Goal: Find specific page/section: Find specific page/section

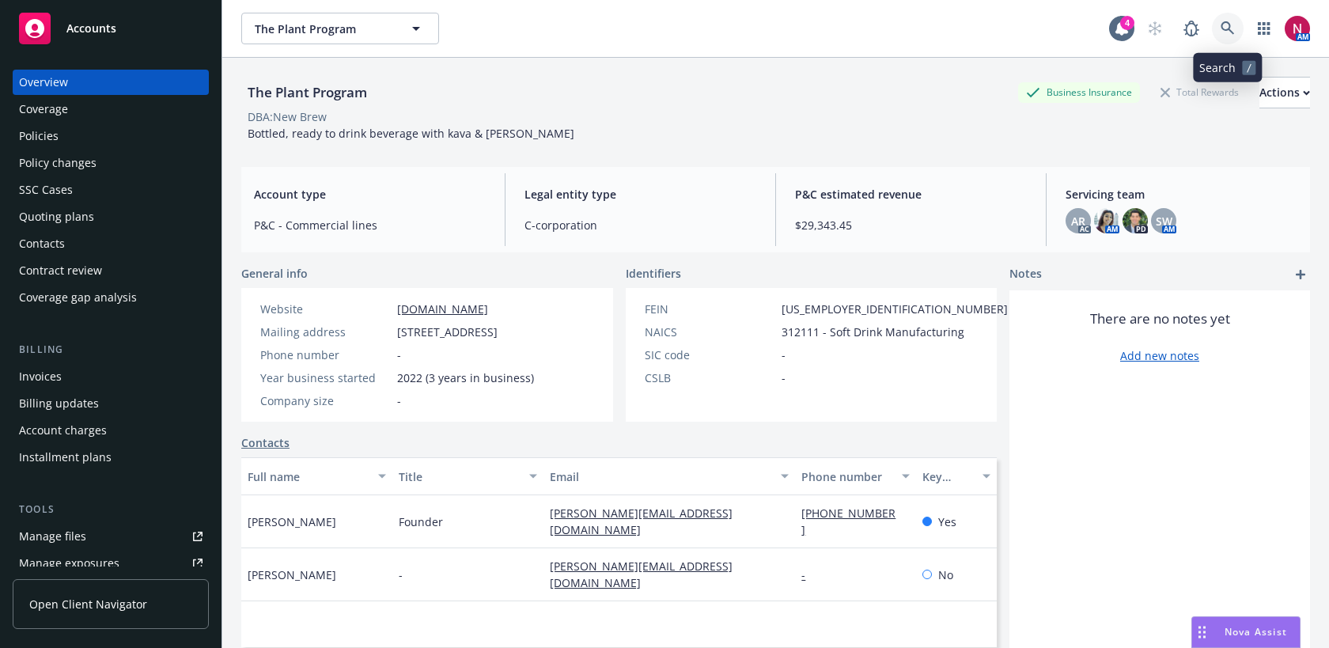
click at [1227, 22] on icon at bounding box center [1226, 27] width 13 height 13
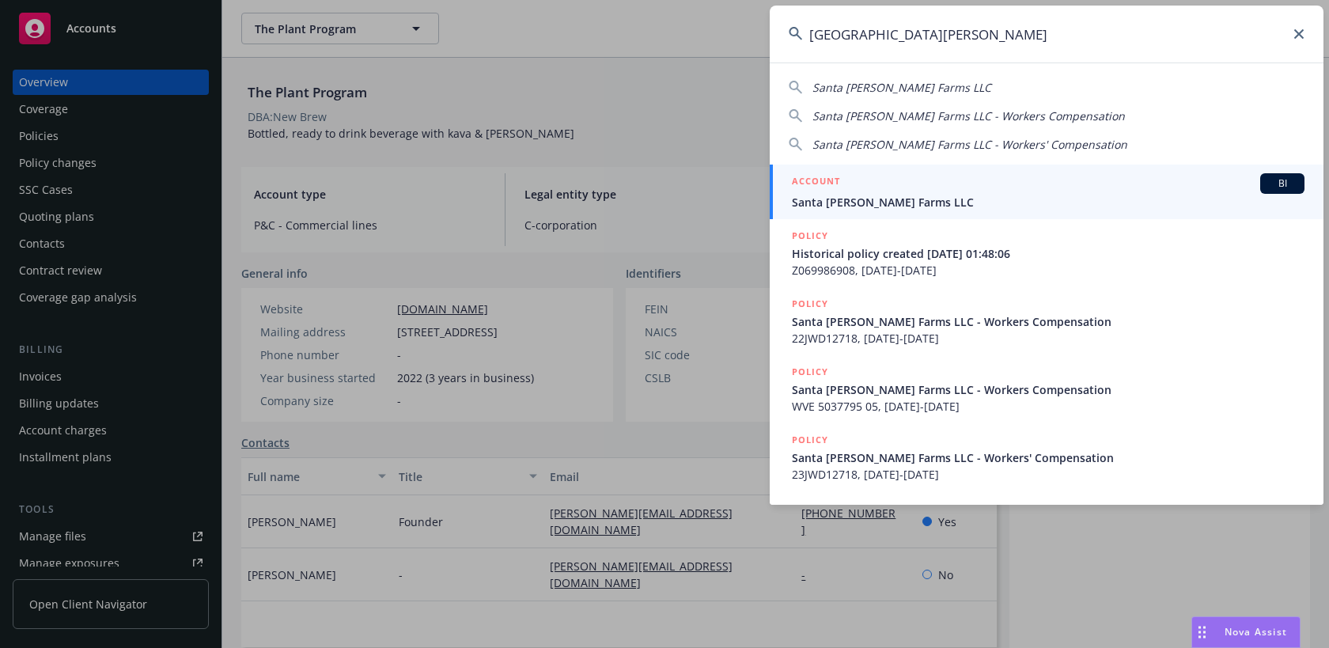
type input "[GEOGRAPHIC_DATA][PERSON_NAME]"
click at [1023, 205] on span "Santa [PERSON_NAME] Farms LLC" at bounding box center [1048, 202] width 512 height 17
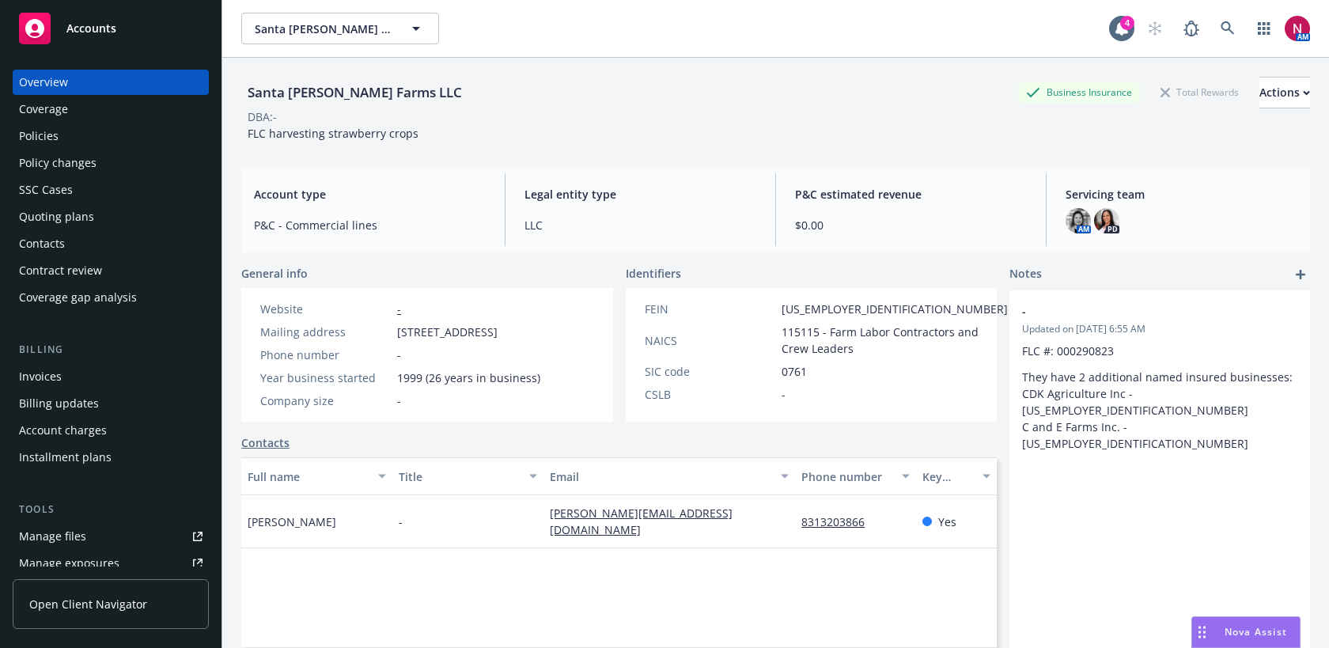
click at [93, 219] on div "Quoting plans" at bounding box center [110, 216] width 183 height 25
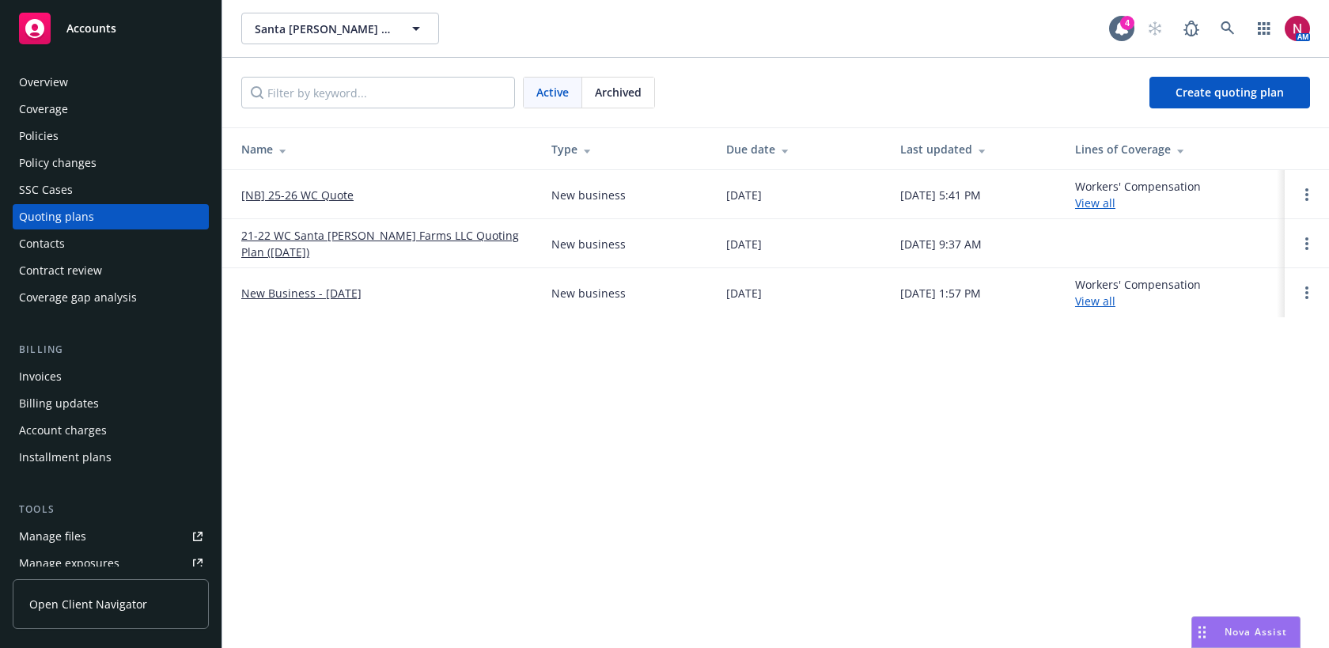
click at [290, 194] on link "[NB] 25-26 WC Quote" at bounding box center [297, 195] width 112 height 17
